Goal: Task Accomplishment & Management: Complete application form

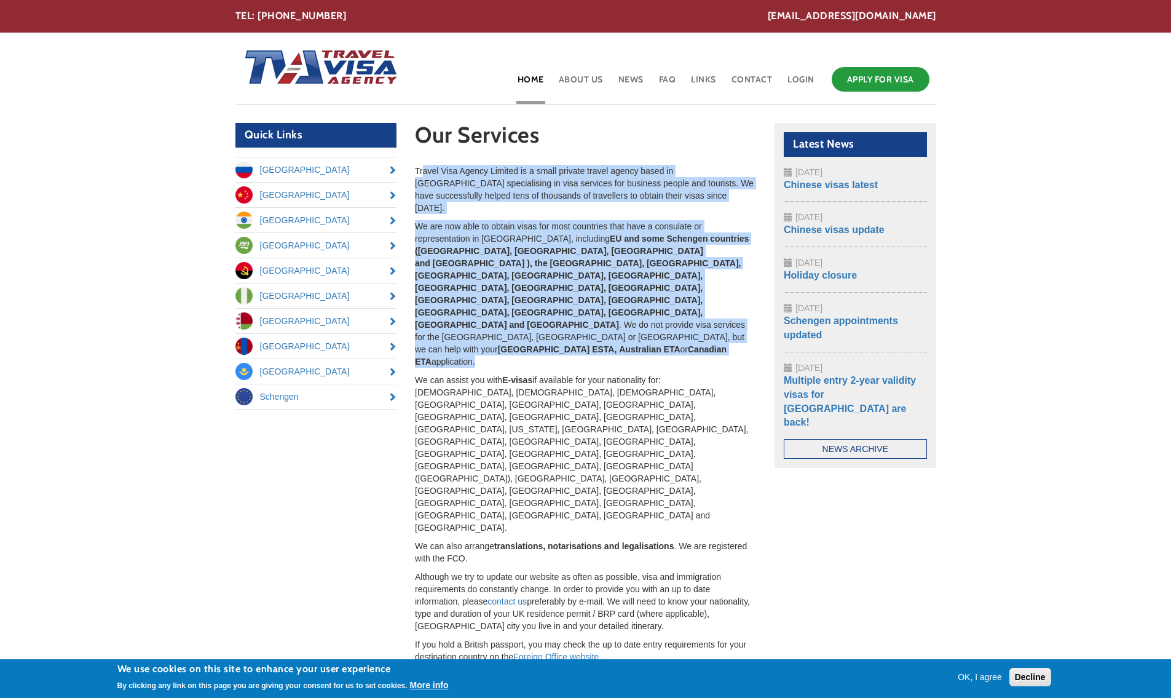
drag, startPoint x: 481, startPoint y: 289, endPoint x: 422, endPoint y: 171, distance: 131.7
click at [422, 171] on div "Travel Visa Agency Limited is a small private travel agency based in London spe…" at bounding box center [585, 463] width 341 height 596
click at [860, 84] on link "Apply for Visa" at bounding box center [881, 79] width 98 height 25
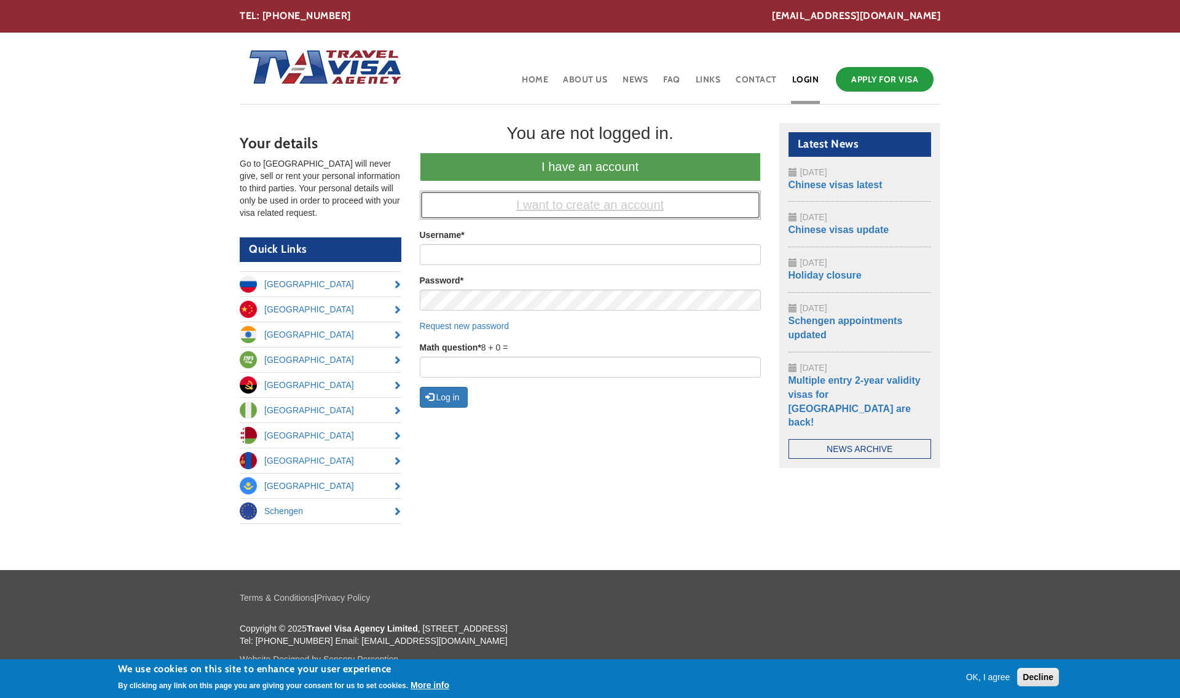
click at [527, 208] on link "I want to create an account" at bounding box center [590, 205] width 341 height 29
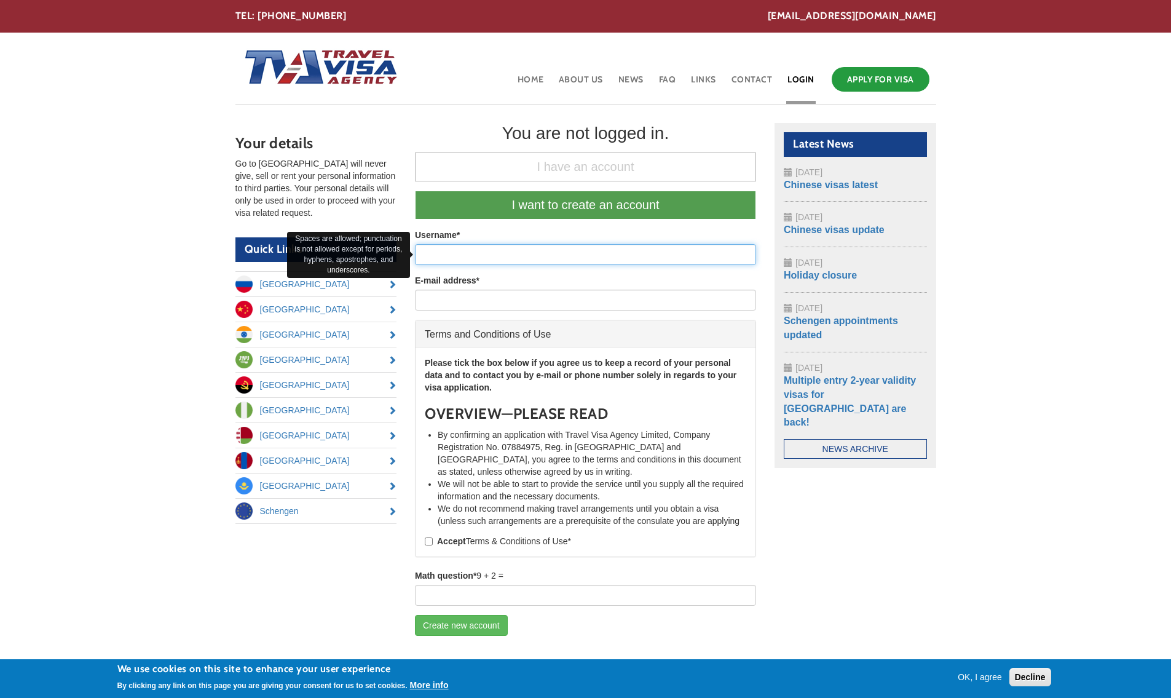
click at [498, 248] on input "Username *" at bounding box center [585, 254] width 341 height 21
type input "INNARA MAHARRAMOVA"
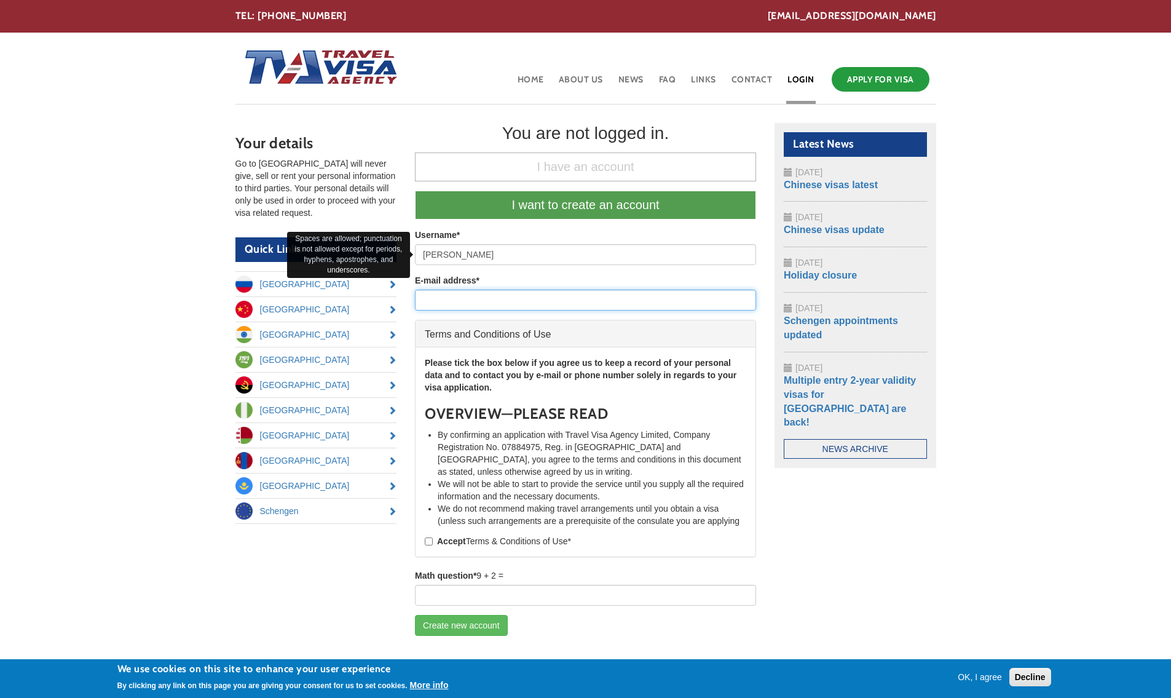
type input "innaramaharramova@gmail.com"
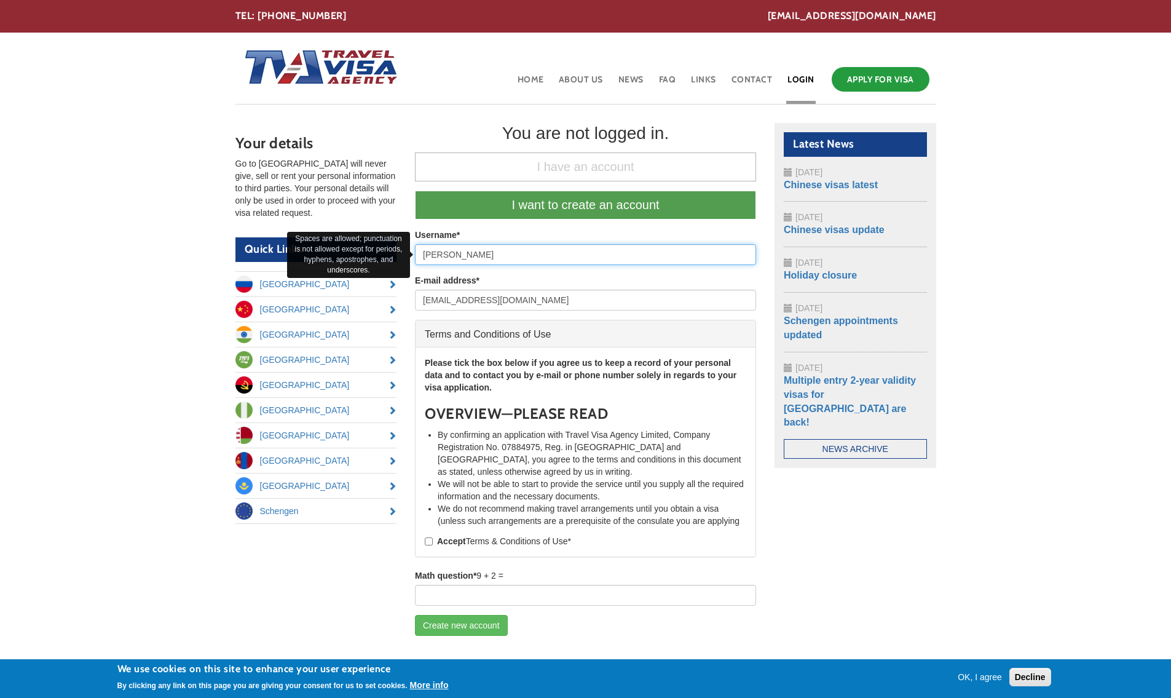
drag, startPoint x: 457, startPoint y: 253, endPoint x: 585, endPoint y: 262, distance: 128.8
click at [585, 262] on input "INNARA MAHARRAMOVA" at bounding box center [585, 254] width 341 height 21
type input "INNARA"
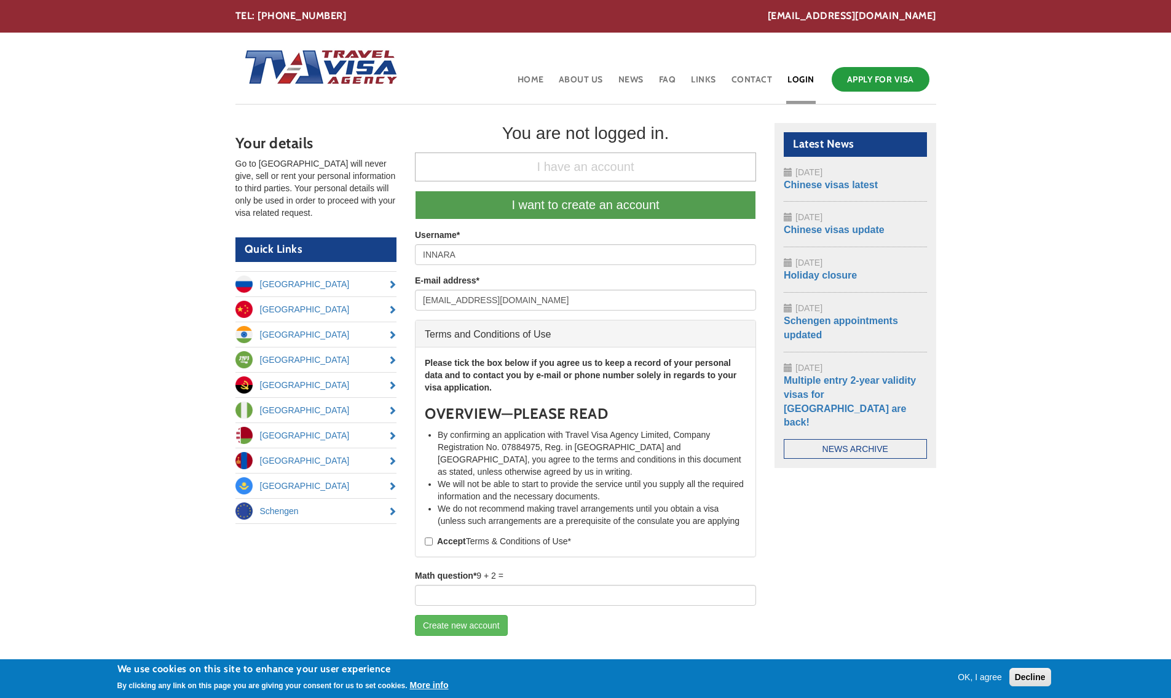
click at [942, 495] on div "Your details Go to Russia will never give, sell or rent your personal informati…" at bounding box center [585, 384] width 719 height 522
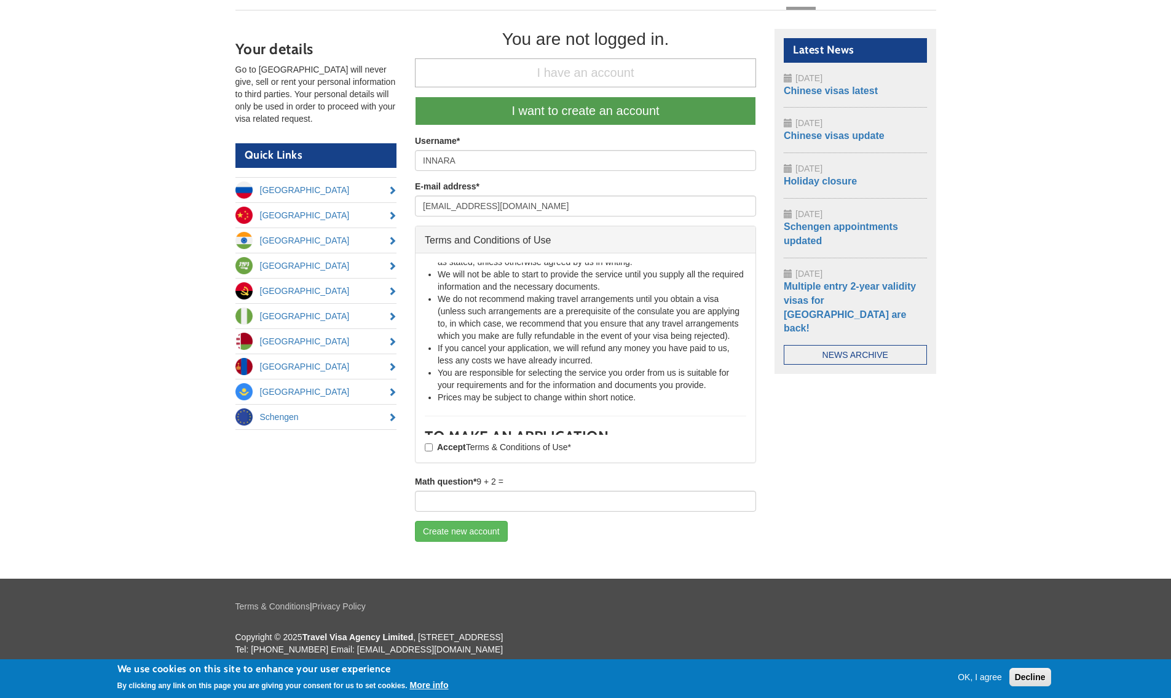
scroll to position [123, 0]
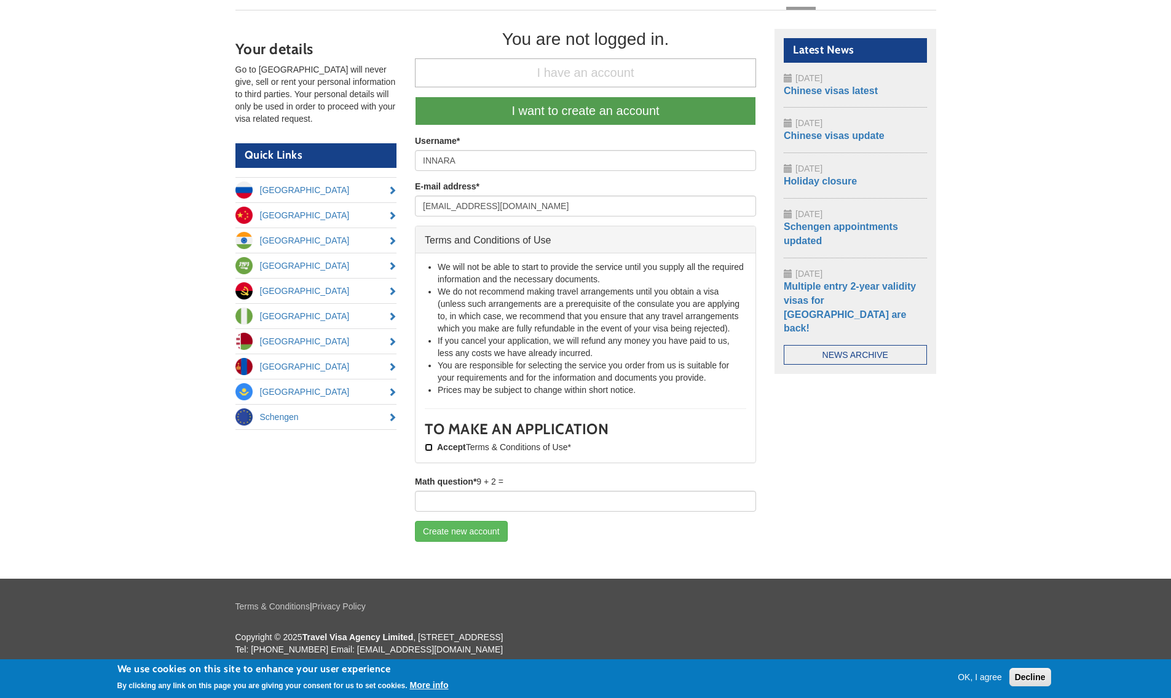
click at [430, 444] on input "Accept Terms & Conditions of Use *" at bounding box center [429, 447] width 8 height 8
checkbox input "true"
click at [542, 500] on input "Math question *" at bounding box center [585, 500] width 341 height 21
type input "11"
click at [467, 532] on button "Create new account" at bounding box center [461, 531] width 93 height 21
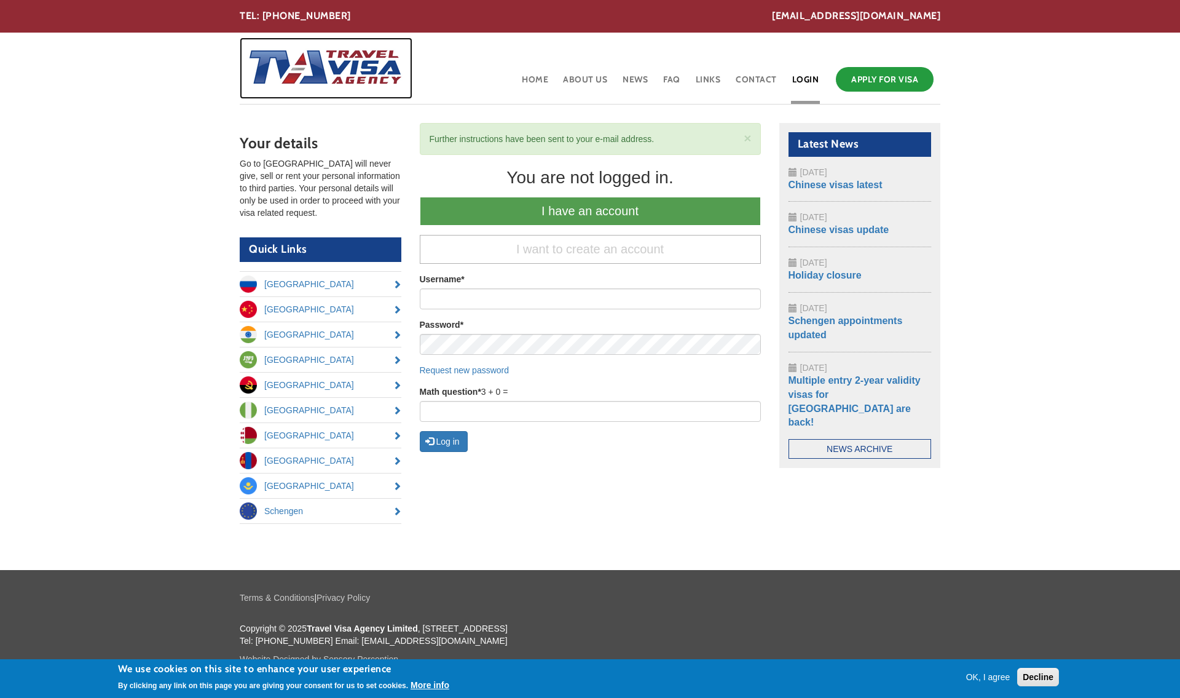
click at [312, 81] on img at bounding box center [321, 67] width 163 height 61
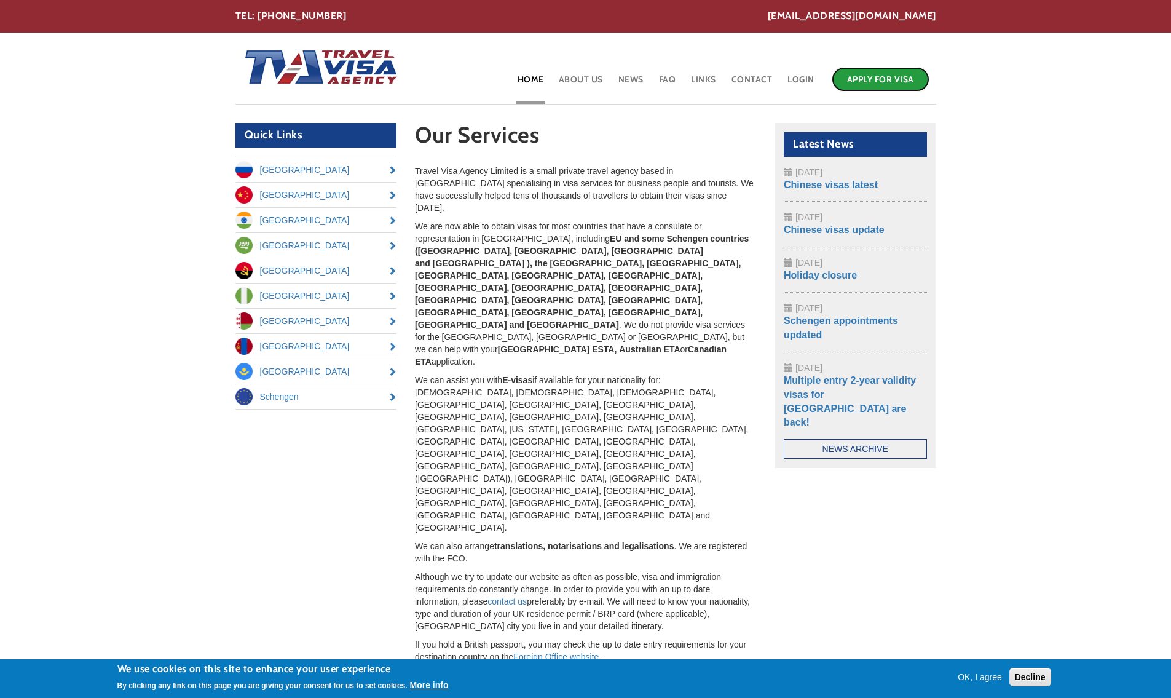
click at [868, 77] on link "Apply for Visa" at bounding box center [881, 79] width 98 height 25
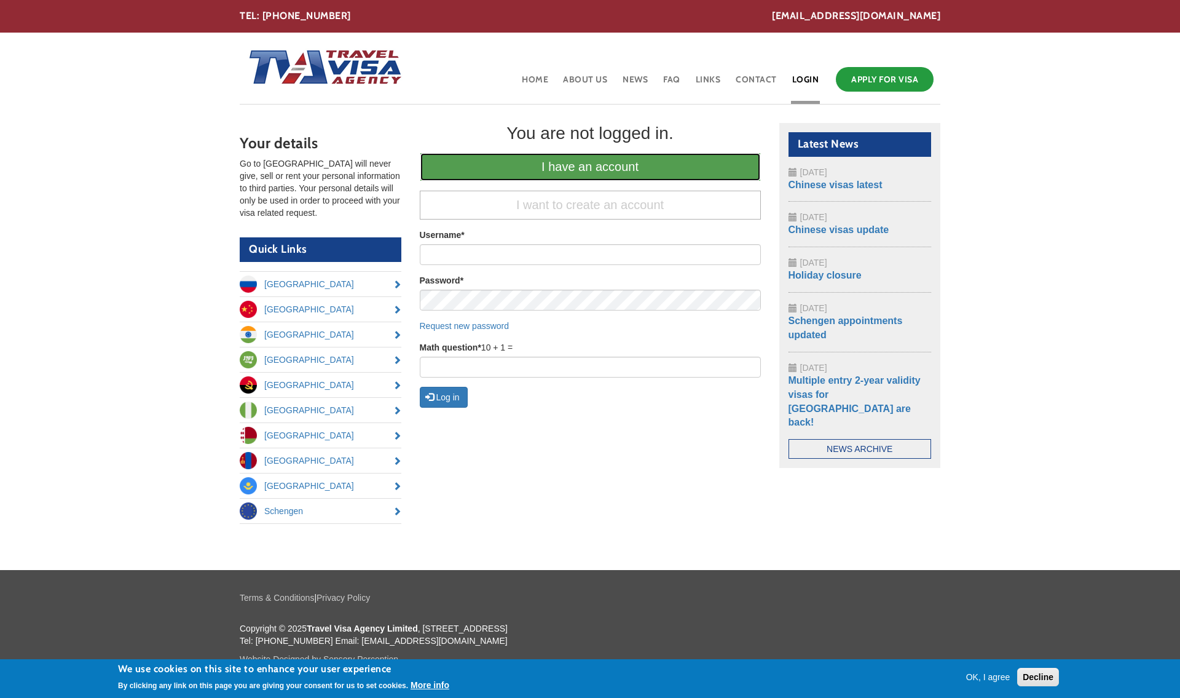
click at [565, 167] on link "I have an account" at bounding box center [590, 166] width 341 height 29
click at [485, 253] on input "Username *" at bounding box center [590, 254] width 341 height 21
type input "INNARA"
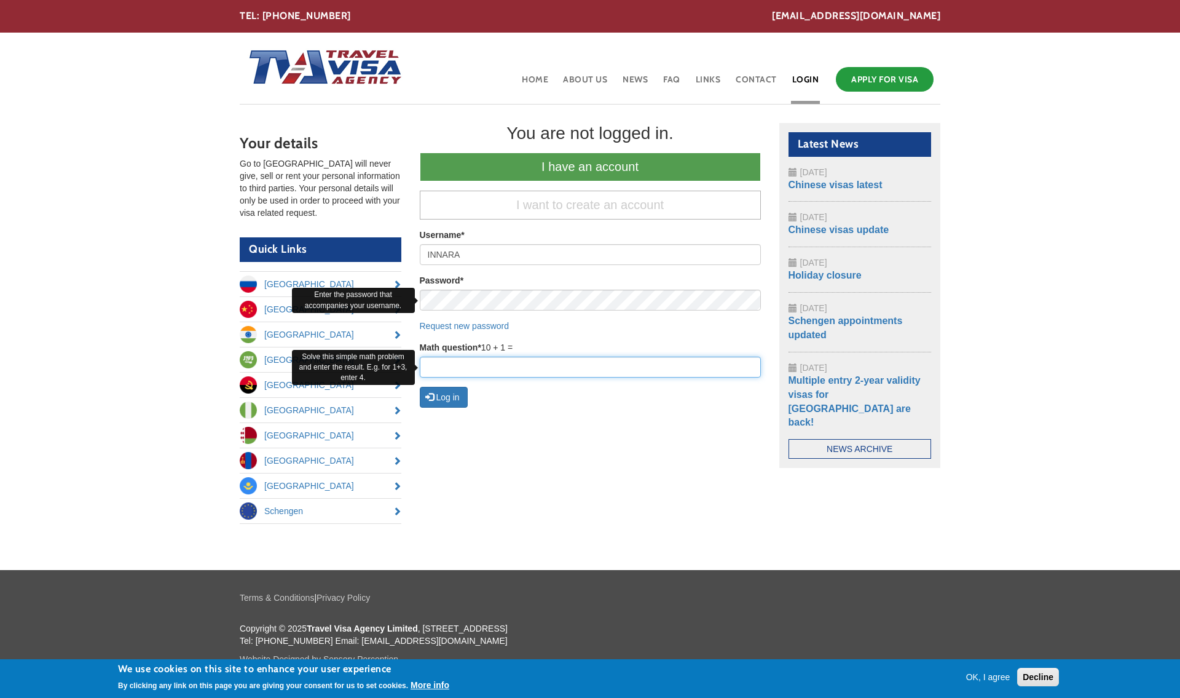
click at [508, 369] on input "Math question *" at bounding box center [590, 366] width 341 height 21
type input "11"
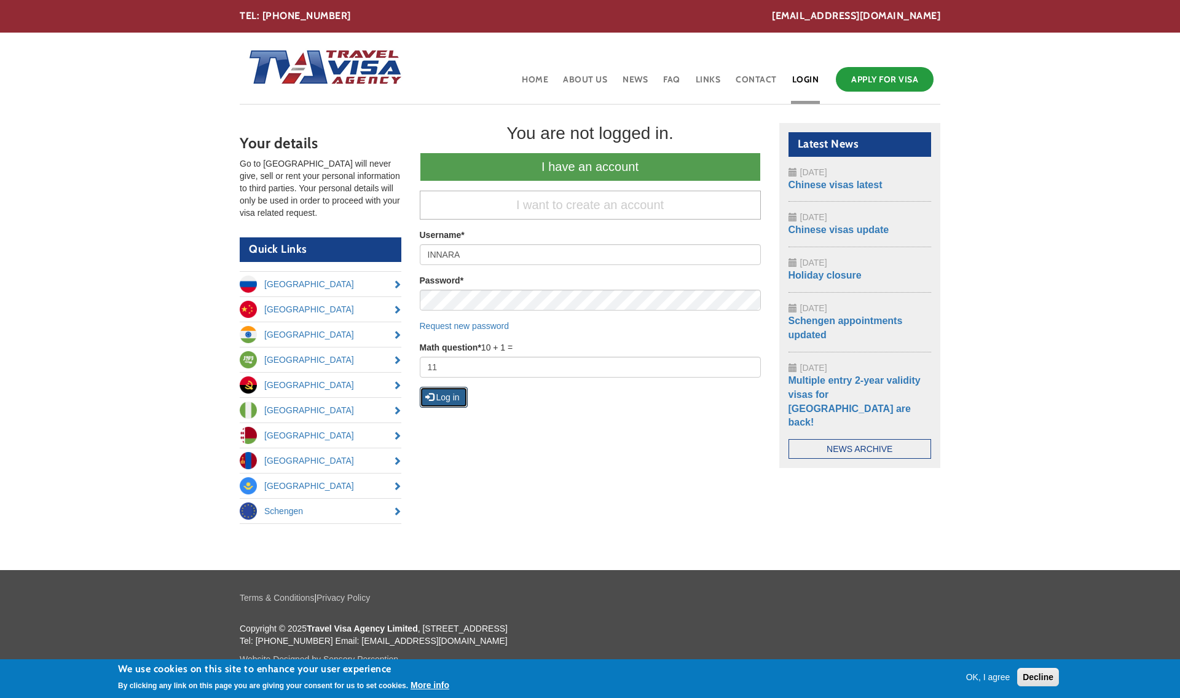
click at [457, 397] on button "Log in" at bounding box center [444, 397] width 48 height 21
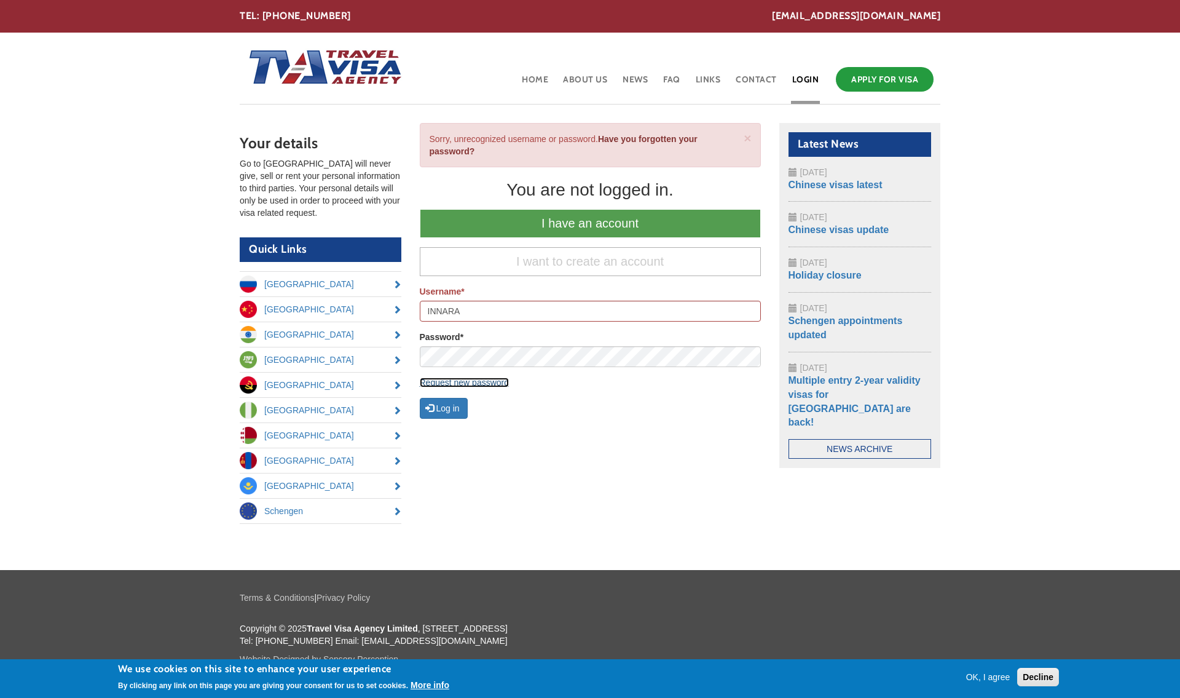
click at [466, 385] on link "Request new password" at bounding box center [465, 382] width 90 height 10
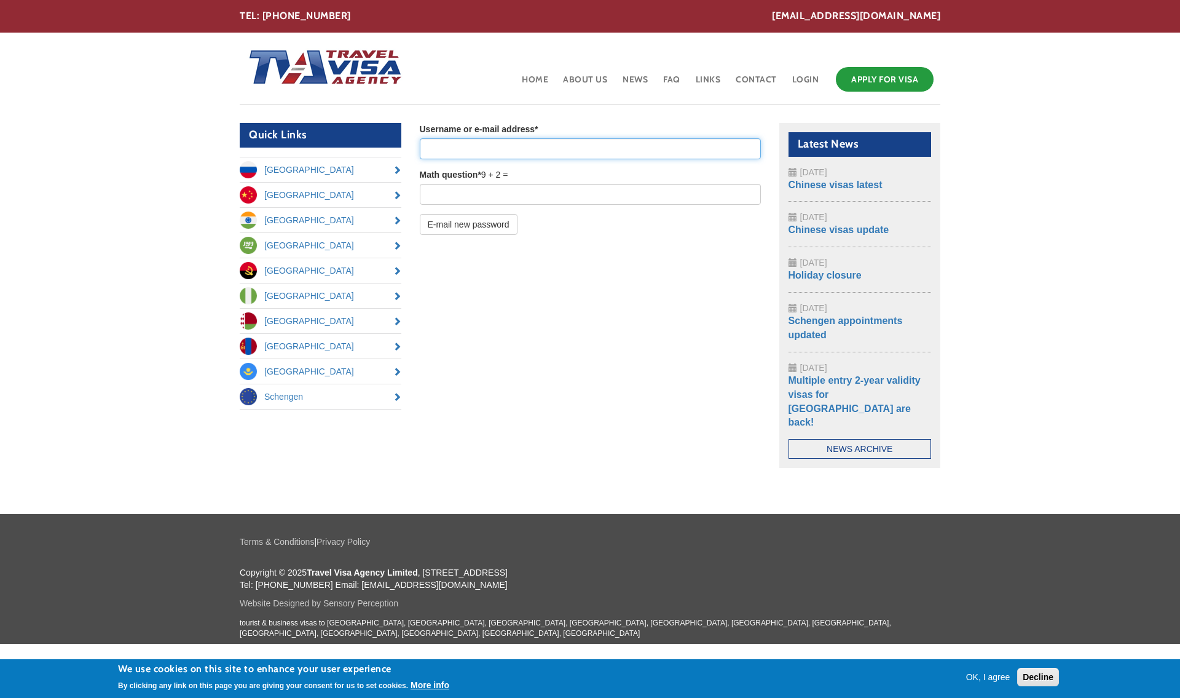
click at [450, 144] on input "Username or e-mail address *" at bounding box center [590, 148] width 341 height 21
type input "[EMAIL_ADDRESS][DOMAIN_NAME]"
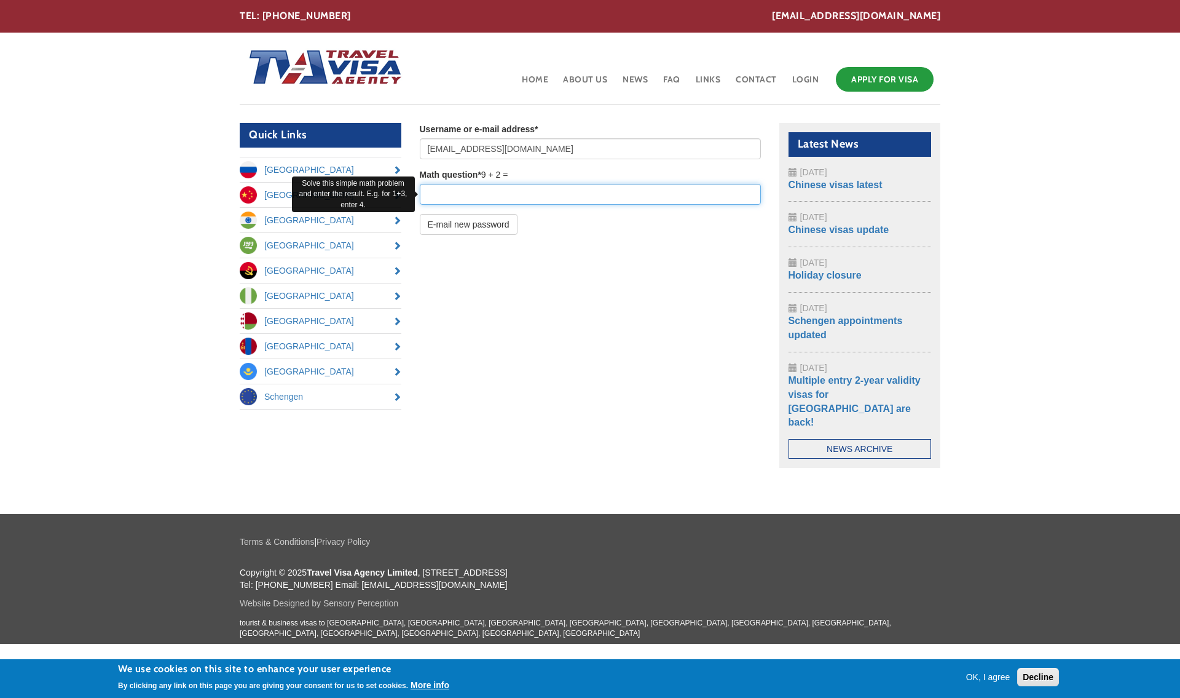
drag, startPoint x: 478, startPoint y: 194, endPoint x: 485, endPoint y: 193, distance: 6.8
click at [478, 195] on input "Math question *" at bounding box center [590, 194] width 341 height 21
type input "11"
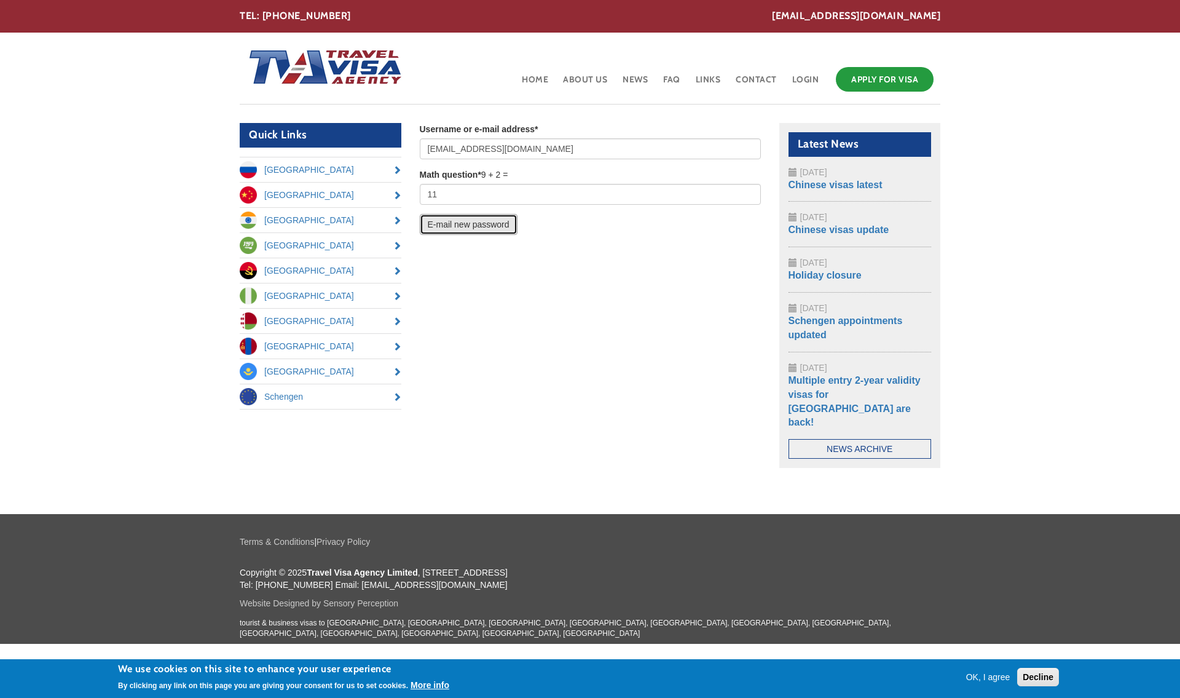
click at [478, 225] on button "E-mail new password" at bounding box center [469, 224] width 98 height 21
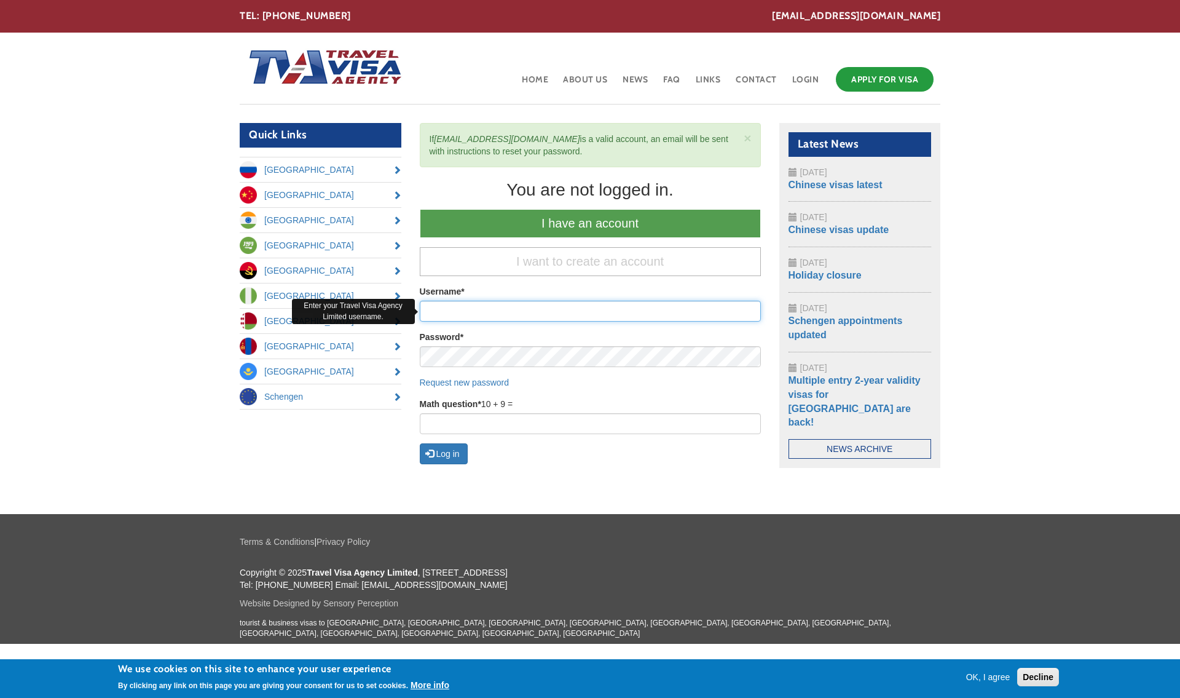
click at [468, 313] on input "Username *" at bounding box center [590, 311] width 341 height 21
